Goal: Go to known website: Go to known website

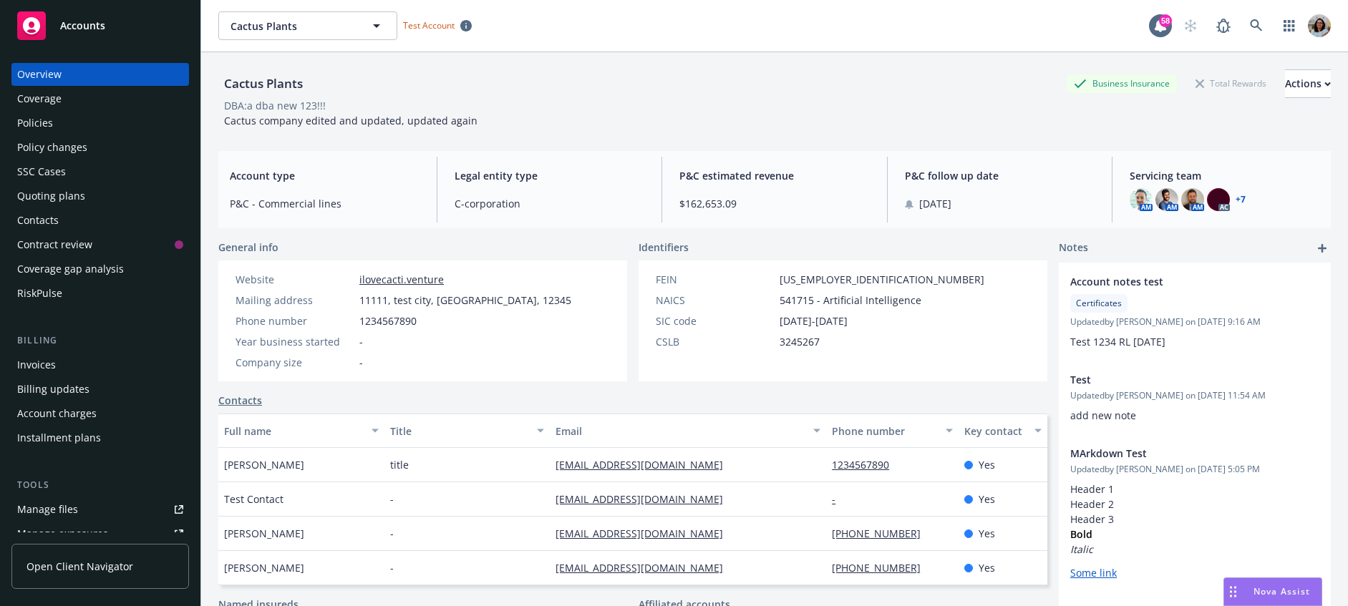
click at [44, 123] on div "Policies" at bounding box center [35, 123] width 36 height 23
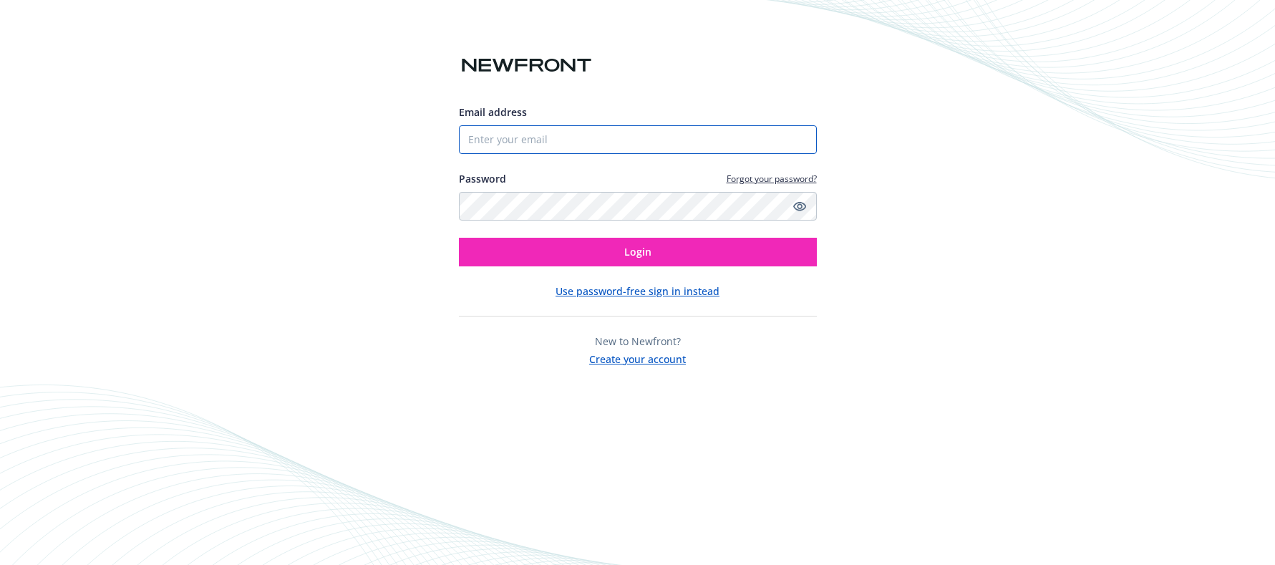
click at [491, 141] on input "Email address" at bounding box center [638, 139] width 358 height 29
click at [0, 564] on com-1password-button at bounding box center [0, 565] width 0 height 0
type input "nitha.ujwal@gmail.com"
